Goal: Information Seeking & Learning: Find specific fact

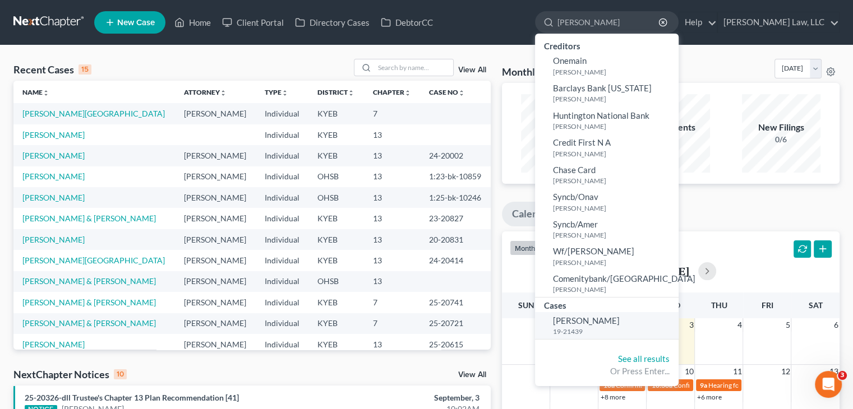
type input "[PERSON_NAME]"
click at [567, 334] on small "19-21439" at bounding box center [614, 332] width 123 height 10
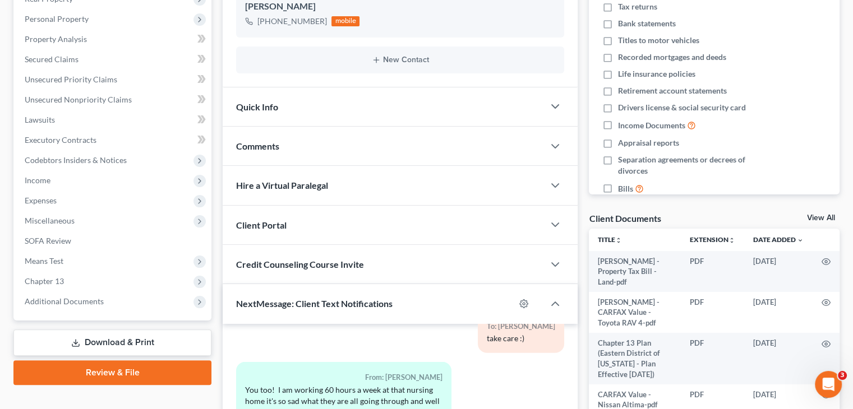
scroll to position [212, 0]
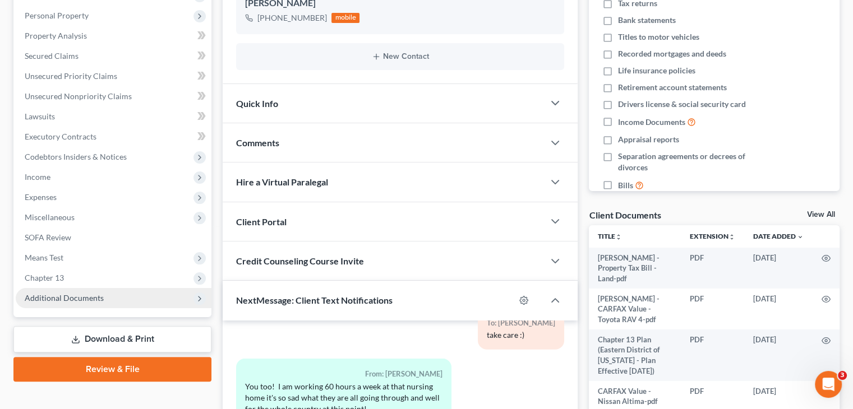
click at [170, 303] on span "Additional Documents" at bounding box center [114, 298] width 196 height 20
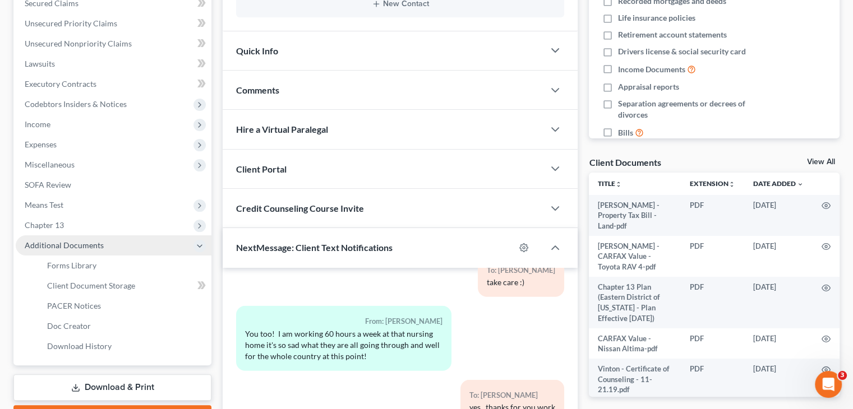
scroll to position [265, 0]
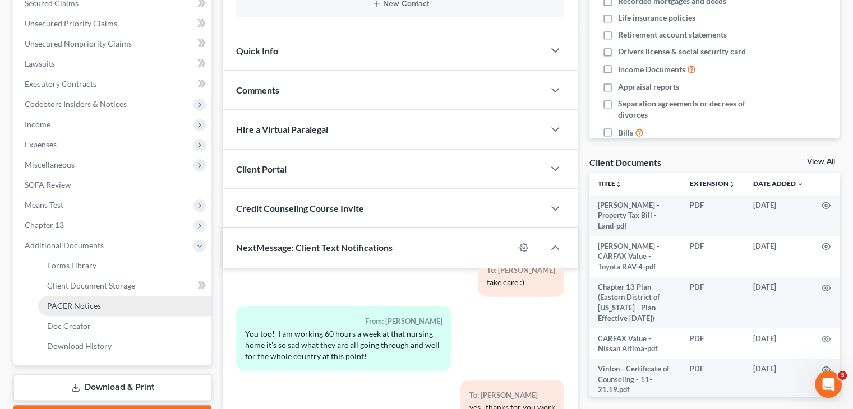
click at [168, 302] on link "PACER Notices" at bounding box center [124, 306] width 173 height 20
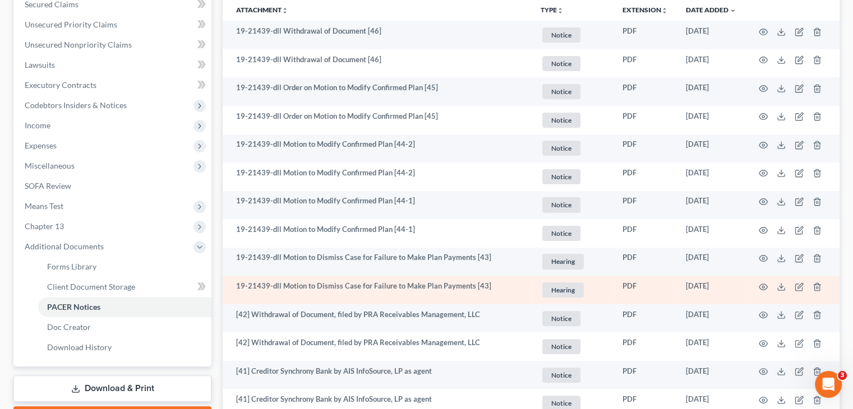
scroll to position [262, 0]
click at [763, 288] on icon "button" at bounding box center [763, 288] width 9 height 9
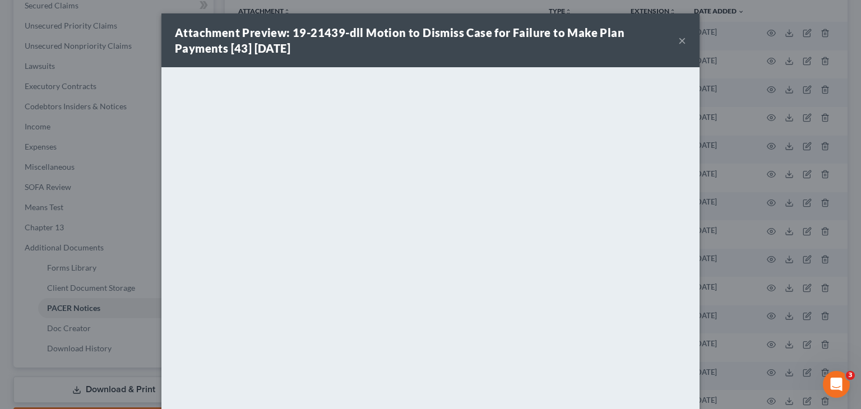
click at [679, 44] on button "×" at bounding box center [683, 40] width 8 height 13
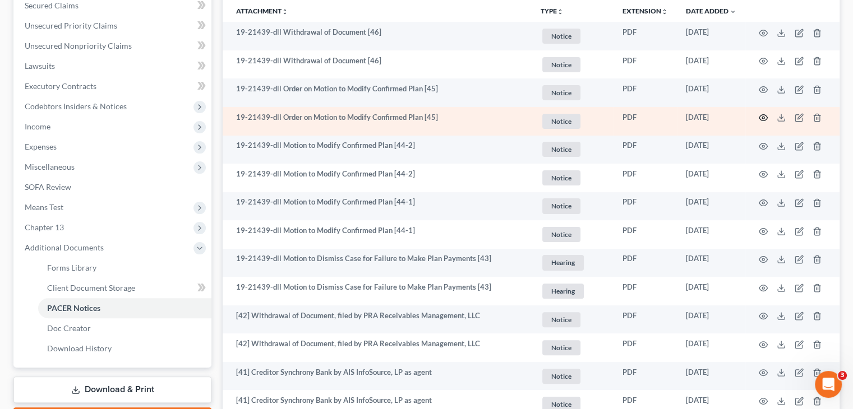
click at [761, 116] on icon "button" at bounding box center [763, 117] width 9 height 9
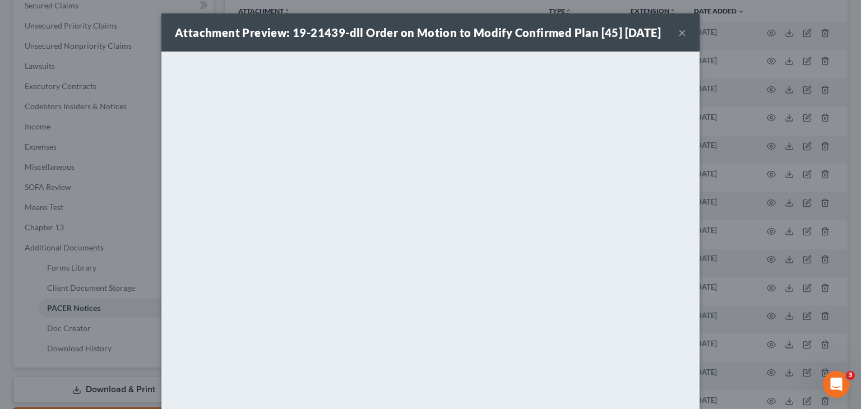
click at [679, 39] on button "×" at bounding box center [683, 32] width 8 height 13
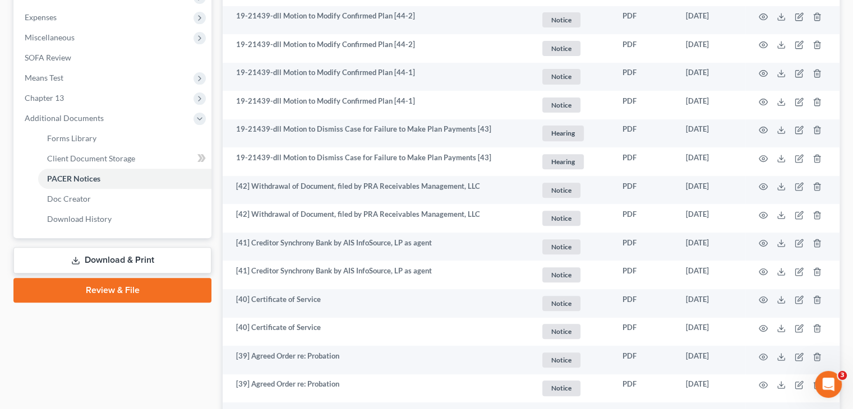
scroll to position [384, 0]
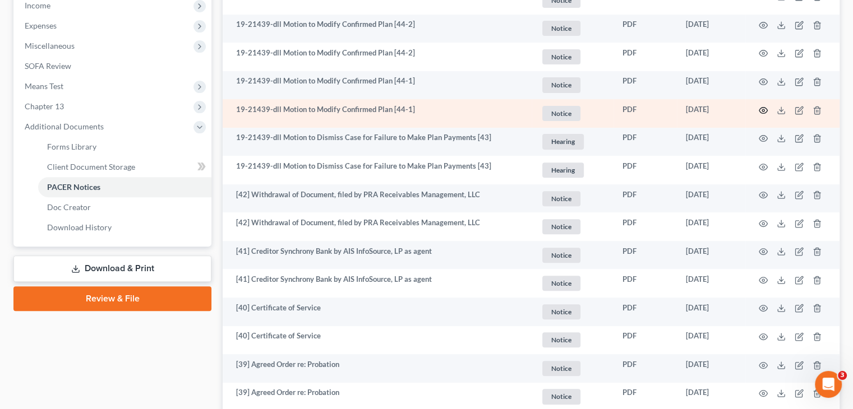
click at [763, 110] on icon "button" at bounding box center [763, 110] width 9 height 9
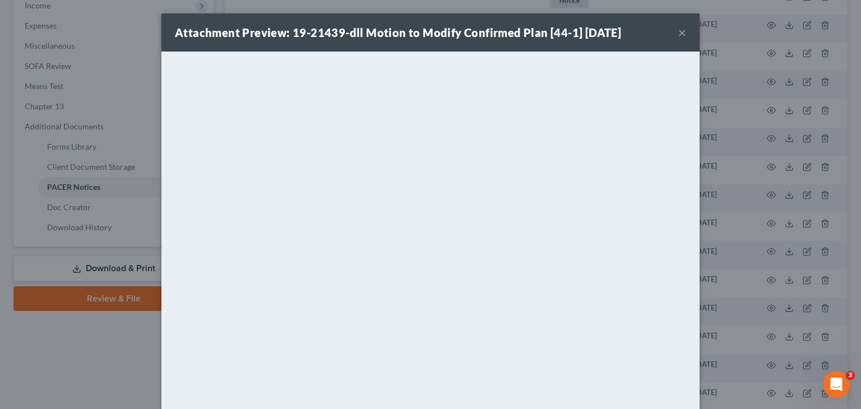
click at [679, 32] on button "×" at bounding box center [683, 32] width 8 height 13
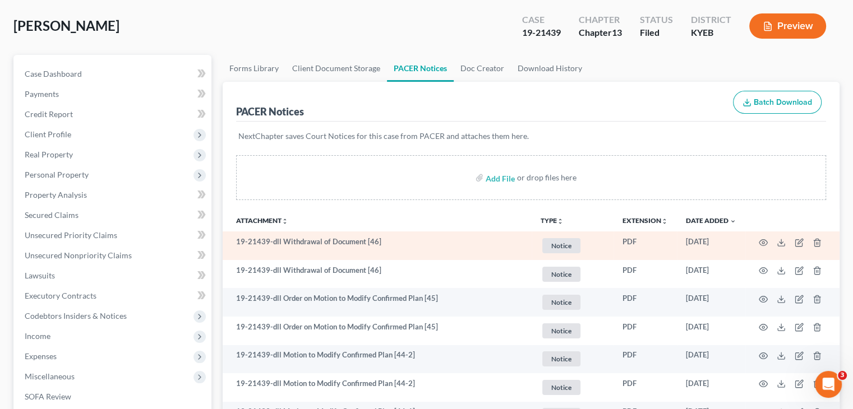
scroll to position [49, 0]
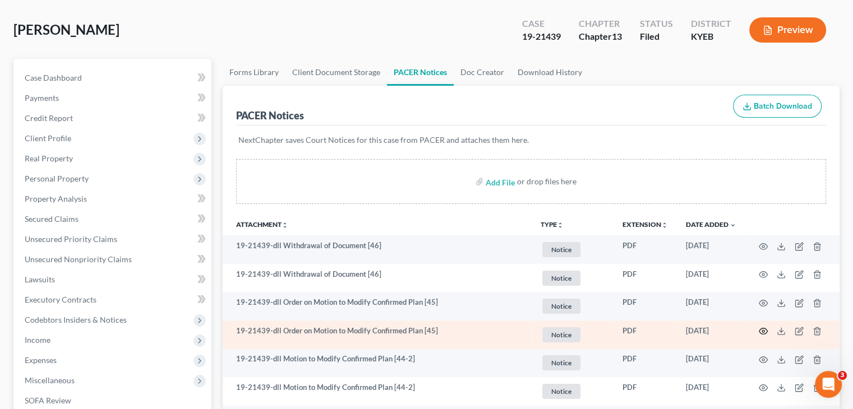
click at [761, 332] on icon "button" at bounding box center [763, 331] width 9 height 9
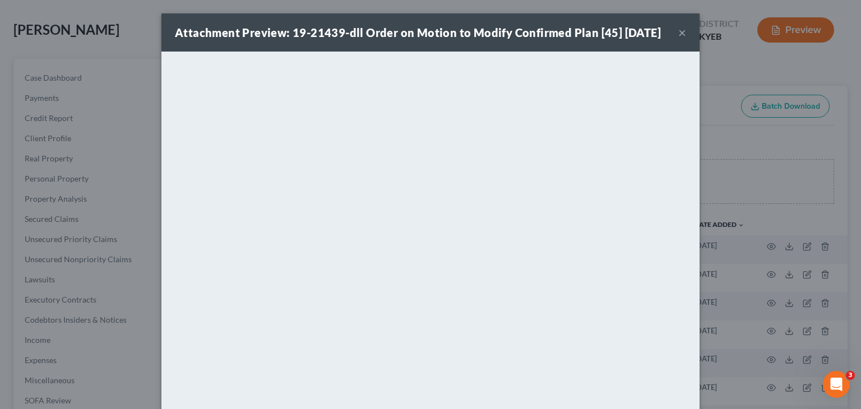
click at [679, 38] on button "×" at bounding box center [683, 32] width 8 height 13
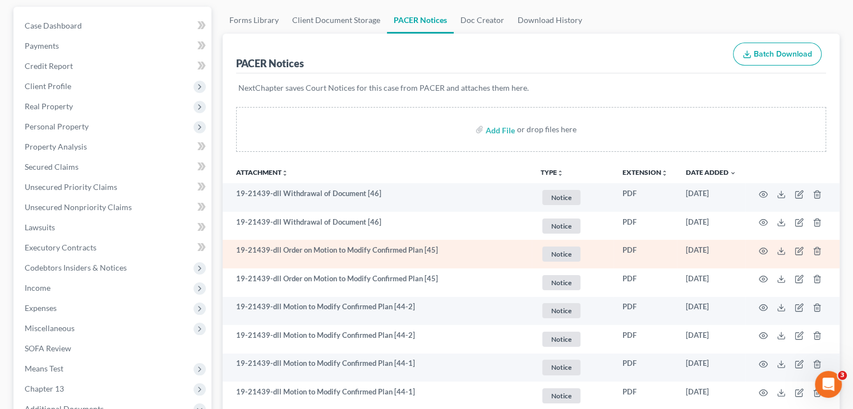
scroll to position [141, 0]
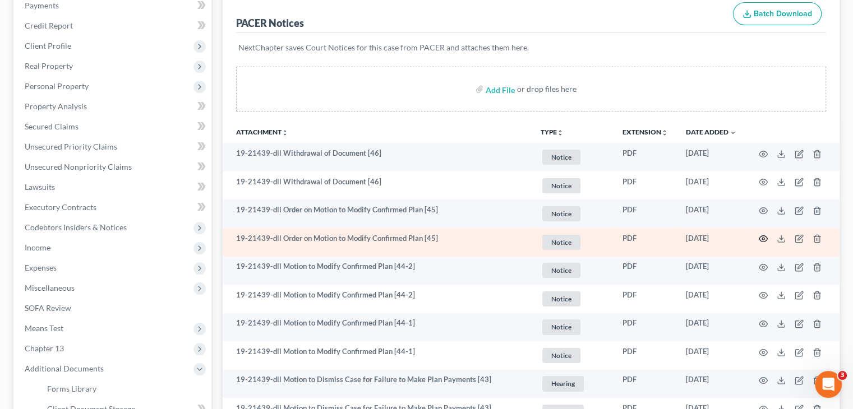
click at [765, 238] on icon "button" at bounding box center [763, 238] width 9 height 9
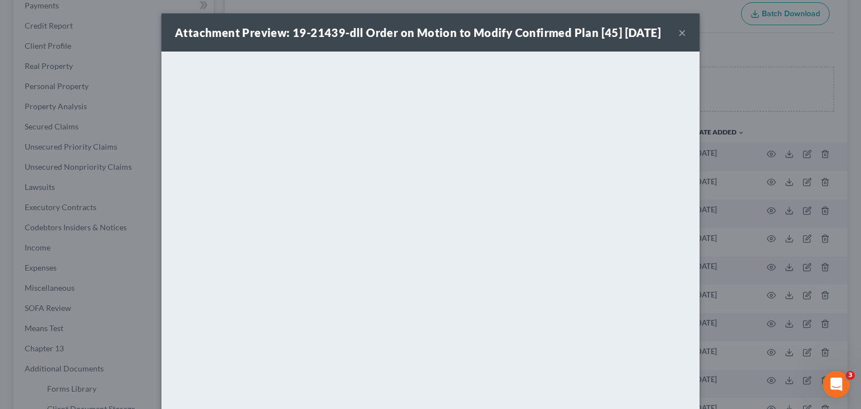
click at [679, 34] on button "×" at bounding box center [683, 32] width 8 height 13
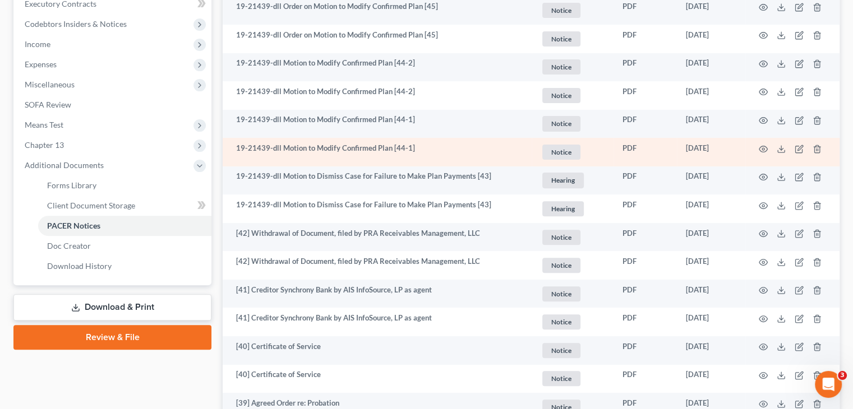
scroll to position [311, 0]
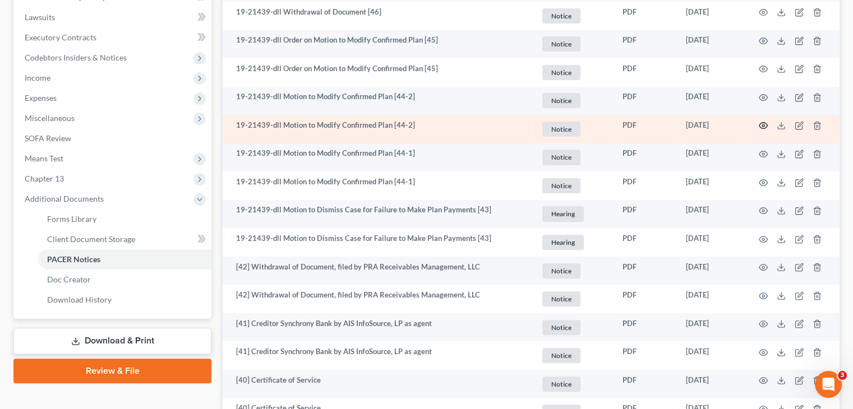
click at [763, 123] on icon "button" at bounding box center [763, 126] width 8 height 6
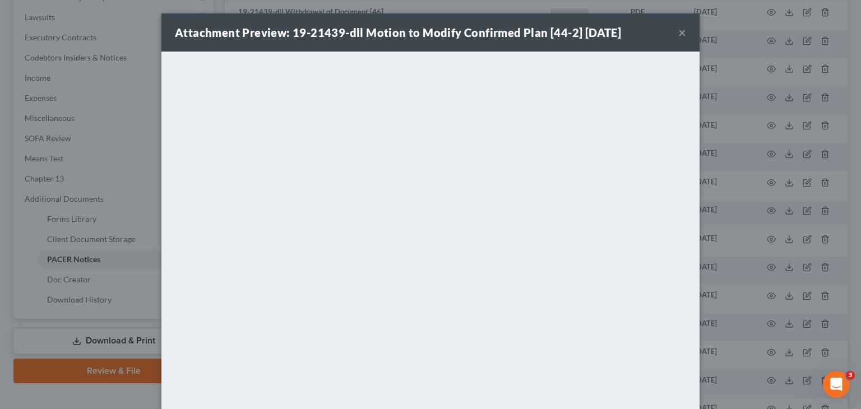
click at [679, 36] on button "×" at bounding box center [683, 32] width 8 height 13
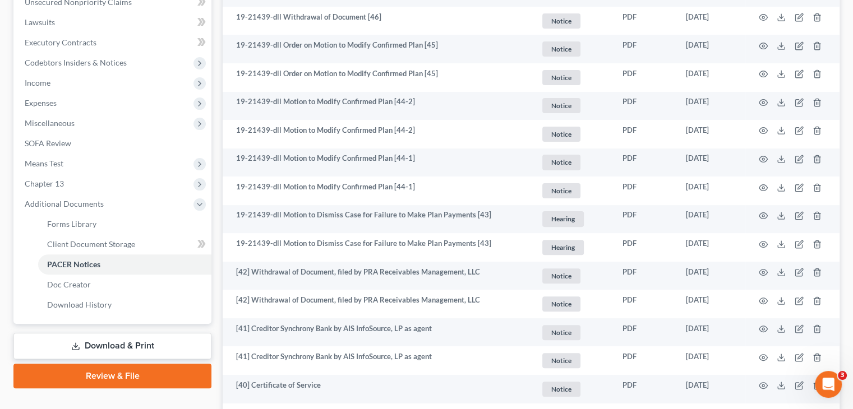
scroll to position [309, 0]
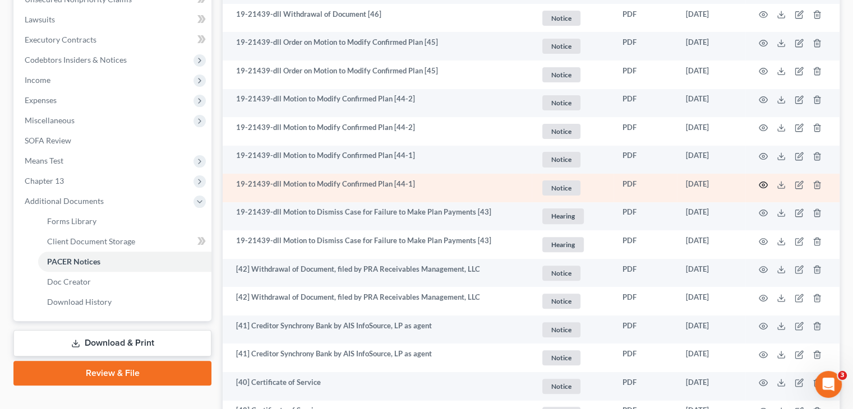
click at [760, 181] on icon "button" at bounding box center [763, 185] width 9 height 9
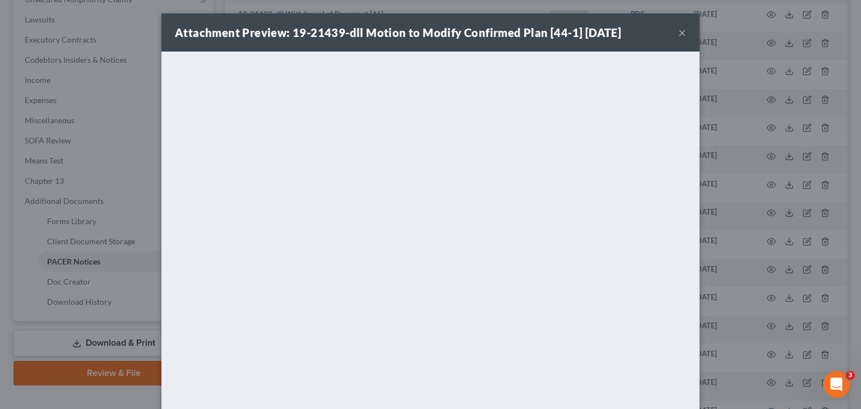
click at [679, 30] on button "×" at bounding box center [683, 32] width 8 height 13
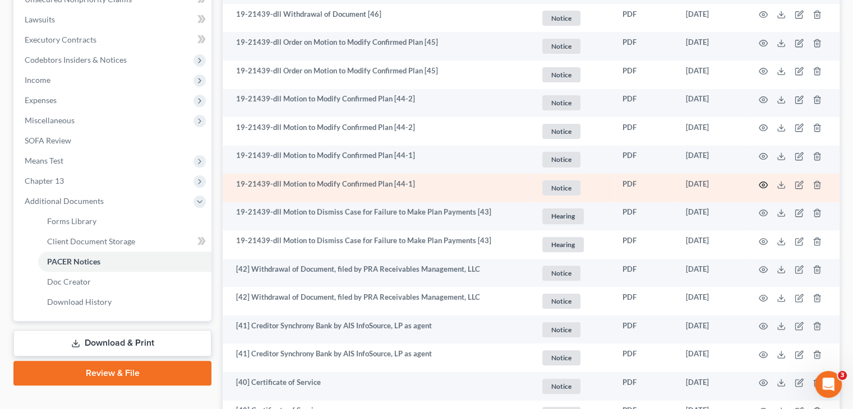
click at [764, 184] on circle "button" at bounding box center [763, 185] width 2 height 2
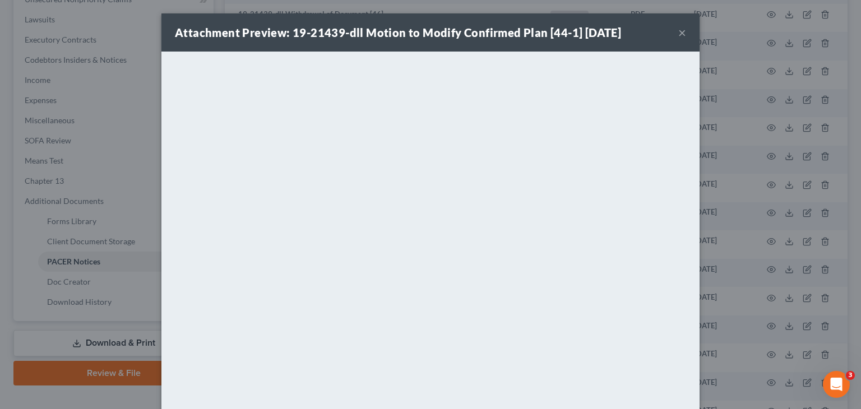
click at [682, 33] on div "Attachment Preview: 19-21439-dll Motion to Modify Confirmed Plan [44-1] [DATE] ×" at bounding box center [430, 32] width 538 height 38
click at [681, 33] on button "×" at bounding box center [683, 32] width 8 height 13
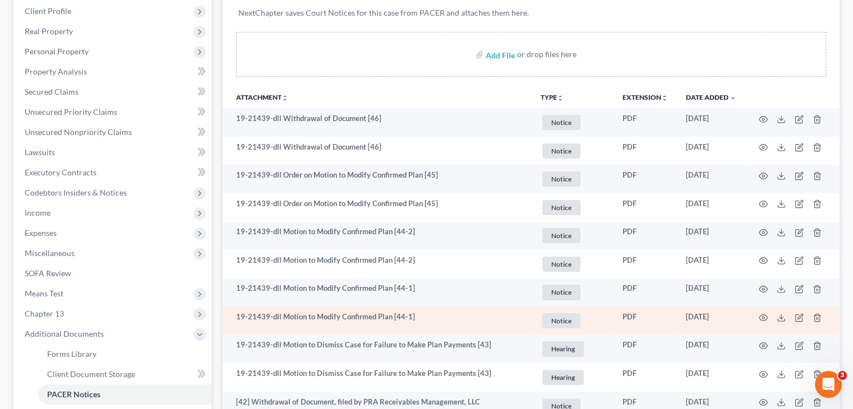
scroll to position [169, 0]
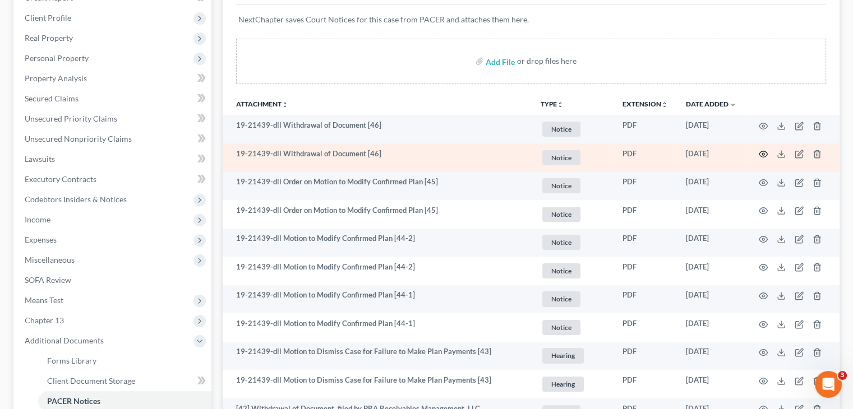
click at [764, 158] on icon "button" at bounding box center [763, 154] width 9 height 9
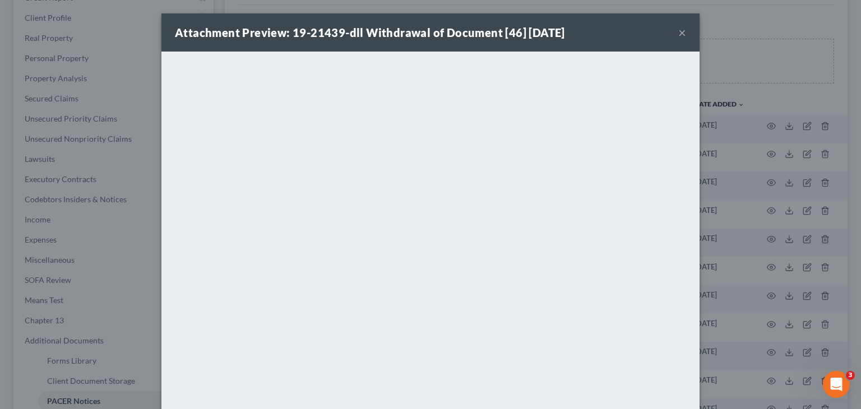
click at [681, 32] on button "×" at bounding box center [683, 32] width 8 height 13
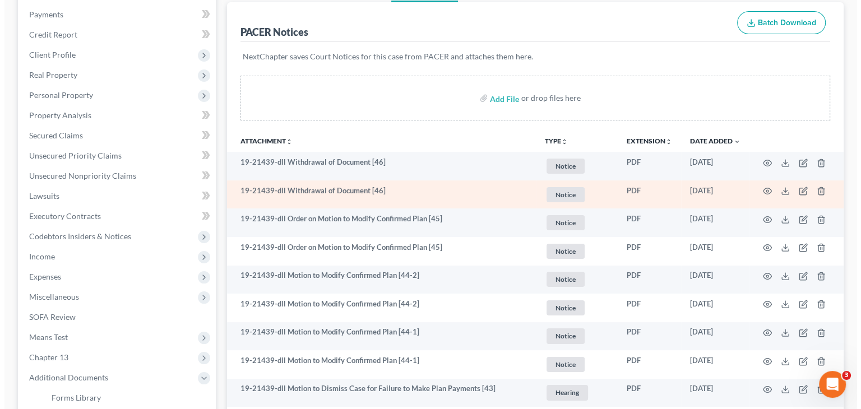
scroll to position [132, 0]
click at [765, 192] on icon "button" at bounding box center [763, 191] width 9 height 9
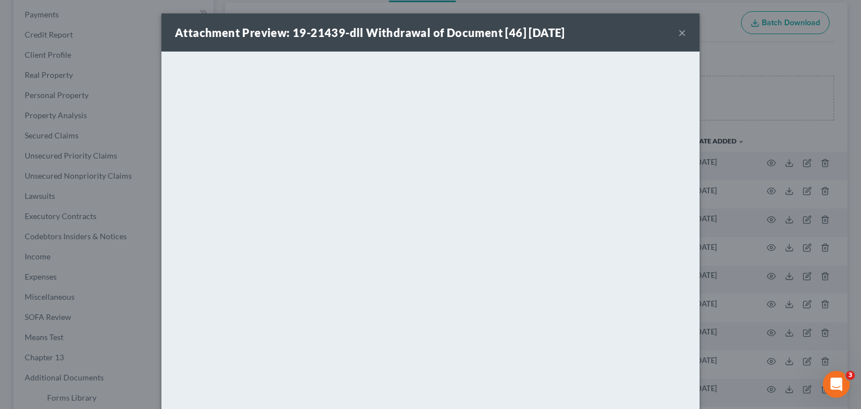
click at [679, 37] on button "×" at bounding box center [683, 32] width 8 height 13
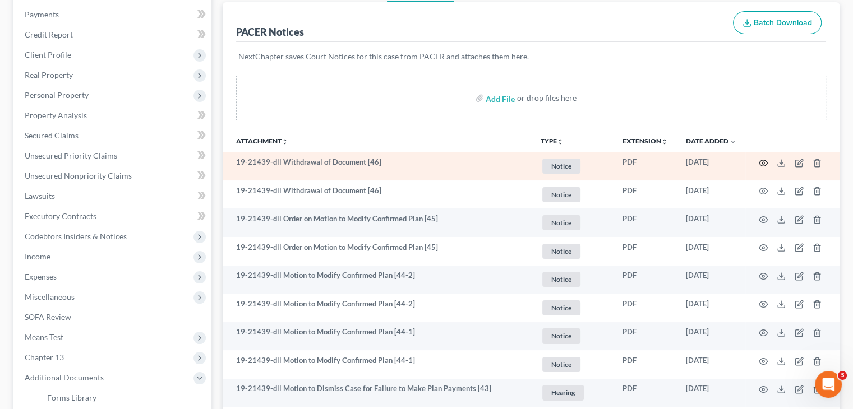
click at [762, 162] on circle "button" at bounding box center [763, 163] width 2 height 2
